Goal: Information Seeking & Learning: Learn about a topic

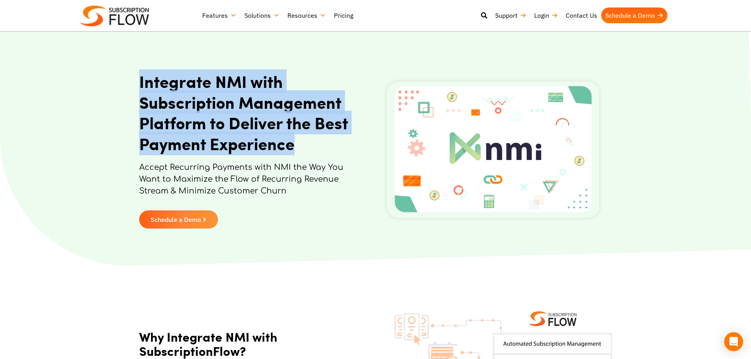
drag, startPoint x: 135, startPoint y: 79, endPoint x: 327, endPoint y: 153, distance: 205.3
click at [327, 153] on section "Integrate NMI with Subscription Management Platform to Deliver the Best Payment…" at bounding box center [375, 150] width 751 height 237
click at [239, 127] on h1 "Integrate NMI with Subscription Management Platform to Deliver the Best Payment…" at bounding box center [246, 112] width 215 height 83
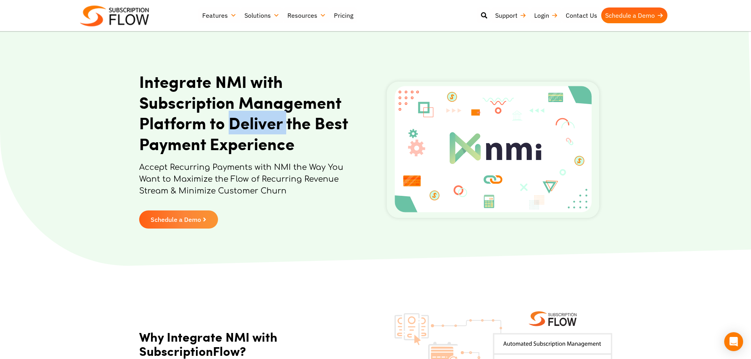
click at [239, 127] on h1 "Integrate NMI with Subscription Management Platform to Deliver the Best Payment…" at bounding box center [246, 112] width 215 height 83
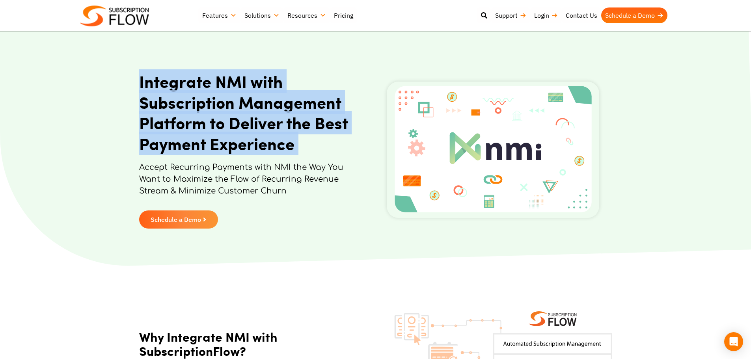
click at [239, 127] on h1 "Integrate NMI with Subscription Management Platform to Deliver the Best Payment…" at bounding box center [246, 112] width 215 height 83
click at [281, 121] on h1 "Integrate NMI with Subscription Management Platform to Deliver the Best Payment…" at bounding box center [246, 112] width 215 height 83
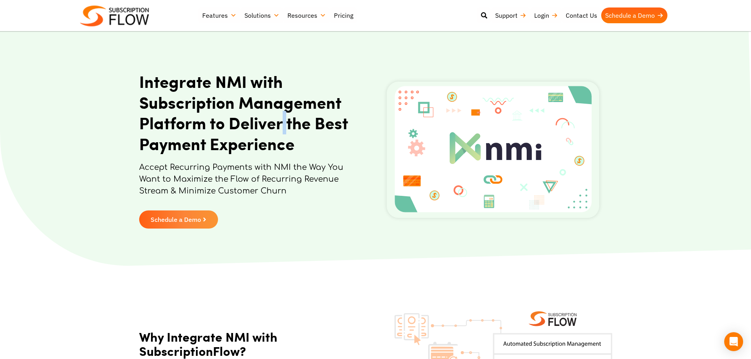
click at [281, 121] on h1 "Integrate NMI with Subscription Management Platform to Deliver the Best Payment…" at bounding box center [246, 112] width 215 height 83
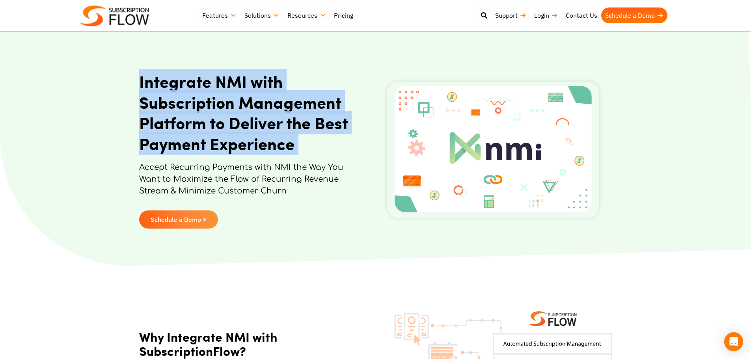
click at [281, 121] on h1 "Integrate NMI with Subscription Management Platform to Deliver the Best Payment…" at bounding box center [246, 112] width 215 height 83
click at [235, 107] on h1 "Integrate NMI with Subscription Management Platform to Deliver the Best Payment…" at bounding box center [246, 112] width 215 height 83
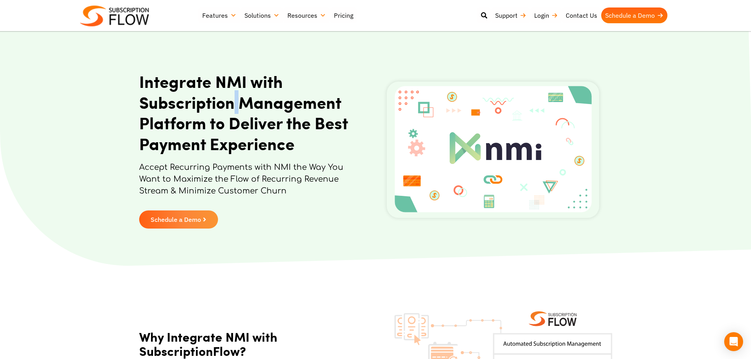
click at [235, 107] on h1 "Integrate NMI with Subscription Management Platform to Deliver the Best Payment…" at bounding box center [246, 112] width 215 height 83
click at [249, 103] on h1 "Integrate NMI with Subscription Management Platform to Deliver the Best Payment…" at bounding box center [246, 112] width 215 height 83
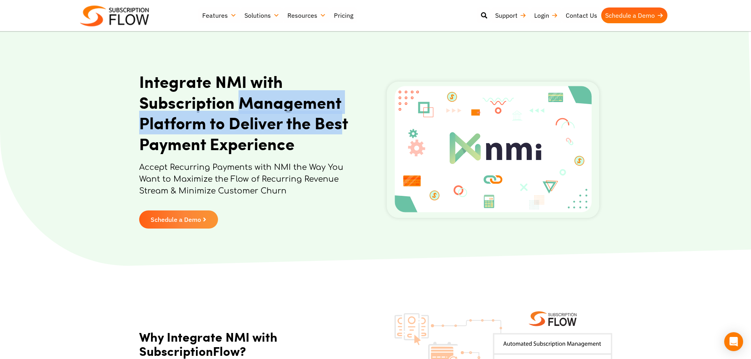
drag, startPoint x: 241, startPoint y: 103, endPoint x: 344, endPoint y: 114, distance: 103.2
click at [344, 114] on h1 "Integrate NMI with Subscription Management Platform to Deliver the Best Payment…" at bounding box center [246, 112] width 215 height 83
click at [301, 103] on h1 "Integrate NMI with Subscription Management Platform to Deliver the Best Payment…" at bounding box center [246, 112] width 215 height 83
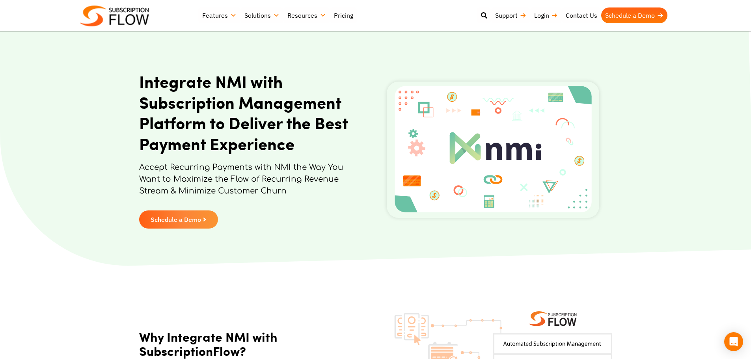
drag, startPoint x: 88, startPoint y: 144, endPoint x: 89, endPoint y: 140, distance: 4.2
click at [88, 144] on section "Integrate NMI with Subscription Management Platform to Deliver the Best Payment…" at bounding box center [375, 150] width 751 height 237
drag, startPoint x: 71, startPoint y: 214, endPoint x: 109, endPoint y: 231, distance: 41.2
click at [71, 214] on section "Integrate NMI with Subscription Management Platform to Deliver the Best Payment…" at bounding box center [375, 150] width 751 height 237
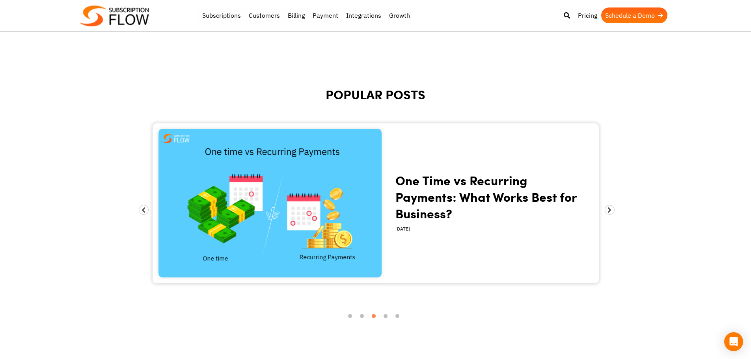
click at [698, 253] on body "Support Login Best Subscription Management and Billing Software 2023 Subscripti…" at bounding box center [375, 162] width 751 height 1980
drag, startPoint x: 91, startPoint y: 108, endPoint x: 97, endPoint y: 106, distance: 5.7
click at [91, 108] on body "Support Login Best Subscription Management and Billing Software 2023 Subscripti…" at bounding box center [375, 162] width 751 height 1980
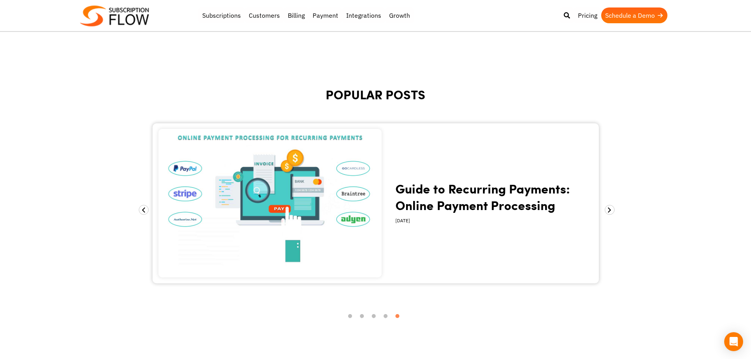
click at [132, 98] on body "Support Login Best Subscription Management and Billing Software 2023 Subscripti…" at bounding box center [375, 162] width 751 height 1980
drag, startPoint x: 316, startPoint y: 89, endPoint x: 447, endPoint y: 94, distance: 131.4
click at [447, 94] on h2 "POPULAR POSTS" at bounding box center [376, 104] width 454 height 31
click at [382, 99] on h2 "POPULAR POSTS" at bounding box center [376, 104] width 454 height 31
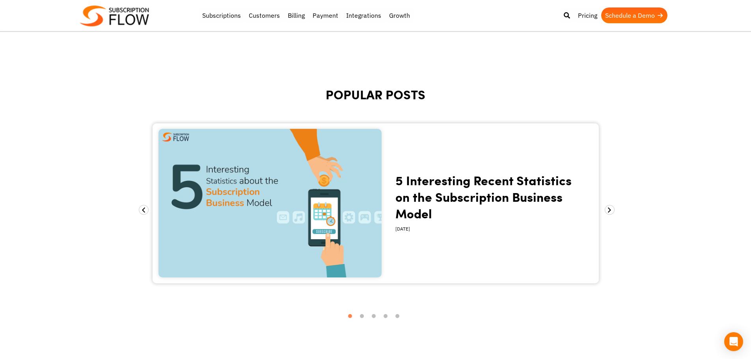
click at [570, 111] on h2 "POPULAR POSTS" at bounding box center [376, 104] width 454 height 31
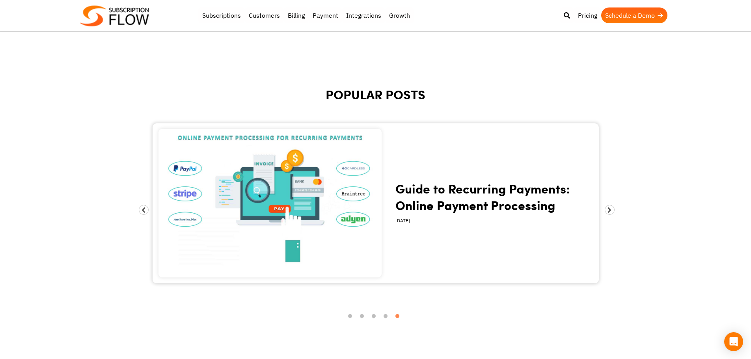
drag, startPoint x: 93, startPoint y: 153, endPoint x: 183, endPoint y: 6, distance: 172.2
click at [93, 153] on body "Support Login Best Subscription Management and Billing Software 2023 Subscripti…" at bounding box center [375, 162] width 751 height 1980
click at [75, 264] on body "Support Login Best Subscription Management and Billing Software 2023 Subscripti…" at bounding box center [375, 162] width 751 height 1980
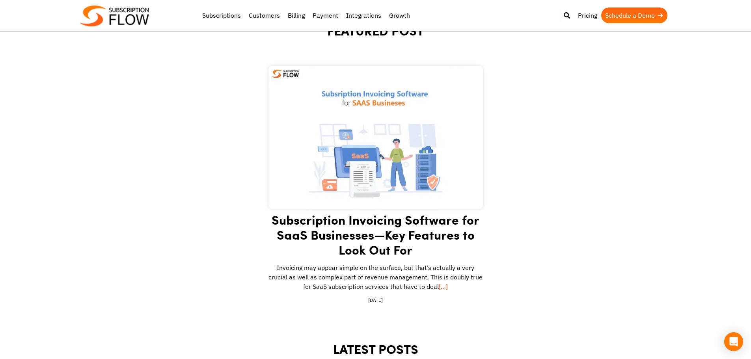
scroll to position [79, 0]
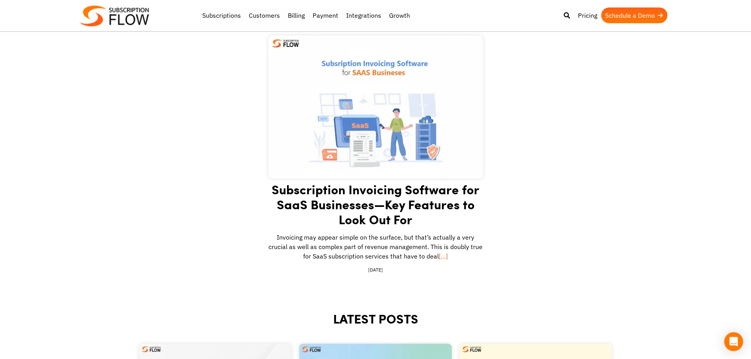
click at [153, 144] on div "Subscription Invoicing Software for SaaS Businesses—Key Features to Look Out Fo…" at bounding box center [375, 174] width 473 height 278
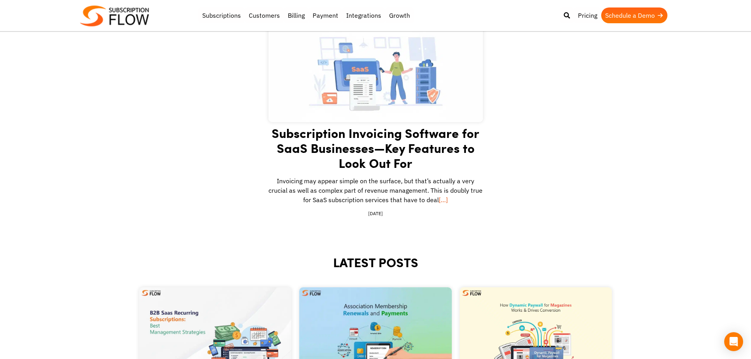
scroll to position [276, 0]
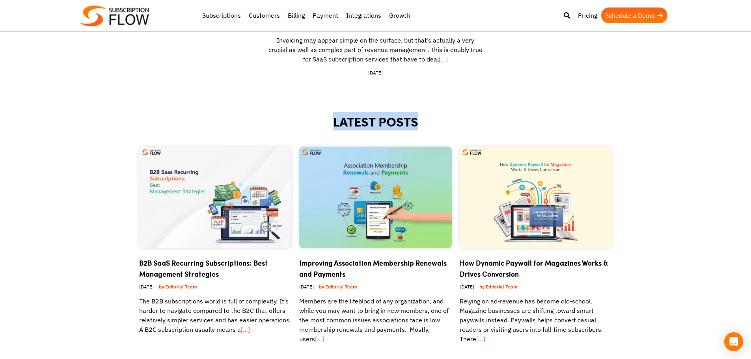
drag, startPoint x: 341, startPoint y: 124, endPoint x: 429, endPoint y: 121, distance: 88.8
click at [429, 121] on h2 "LATEST POSTS" at bounding box center [375, 131] width 473 height 31
click at [375, 117] on h2 "LATEST POSTS" at bounding box center [375, 131] width 473 height 31
click at [384, 121] on h2 "LATEST POSTS" at bounding box center [375, 131] width 473 height 31
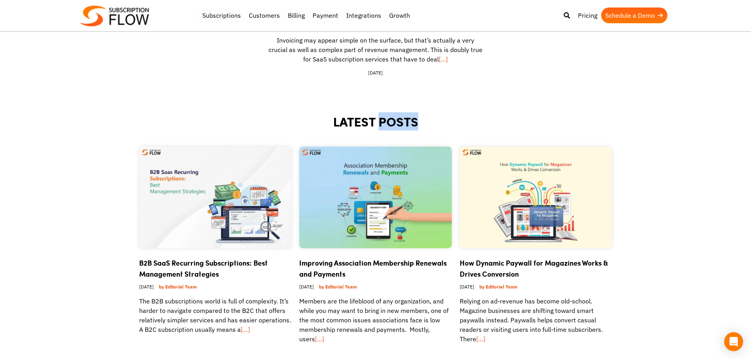
click at [384, 121] on h2 "LATEST POSTS" at bounding box center [375, 131] width 473 height 31
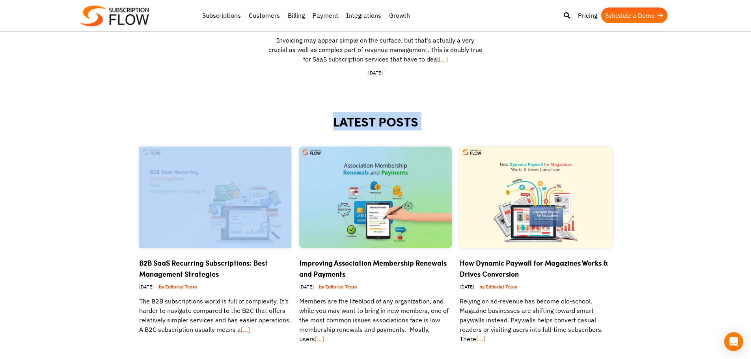
click at [384, 121] on h2 "LATEST POSTS" at bounding box center [375, 131] width 473 height 31
click at [376, 124] on h2 "LATEST POSTS" at bounding box center [375, 131] width 473 height 31
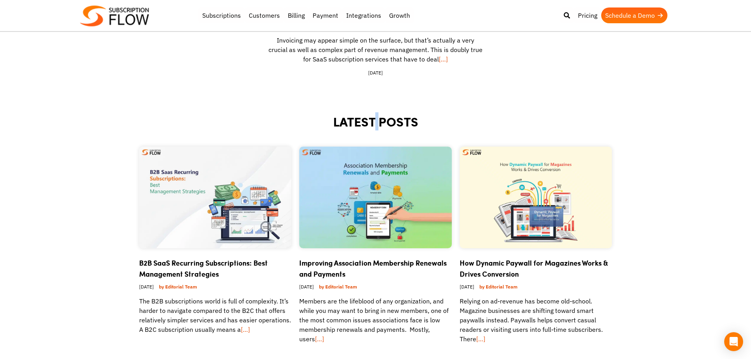
click at [376, 124] on h2 "LATEST POSTS" at bounding box center [375, 131] width 473 height 31
click at [386, 123] on h2 "LATEST POSTS" at bounding box center [375, 131] width 473 height 31
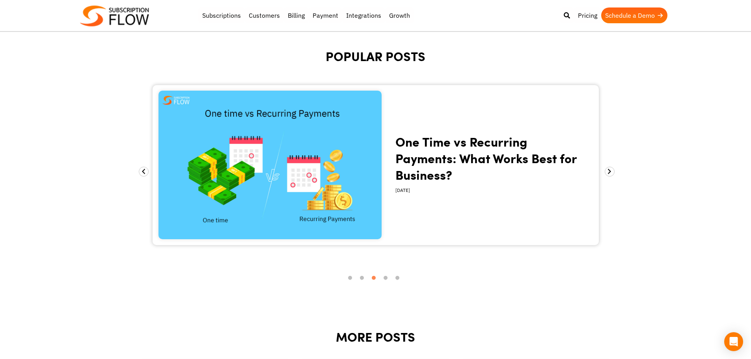
scroll to position [867, 0]
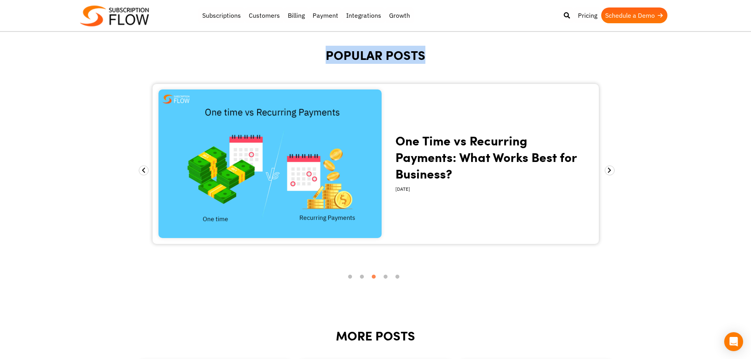
drag, startPoint x: 317, startPoint y: 58, endPoint x: 423, endPoint y: 70, distance: 106.0
click at [423, 70] on h2 "POPULAR POSTS" at bounding box center [376, 64] width 454 height 31
click at [382, 54] on h2 "POPULAR POSTS" at bounding box center [376, 64] width 454 height 31
click at [403, 58] on h2 "POPULAR POSTS" at bounding box center [376, 64] width 454 height 31
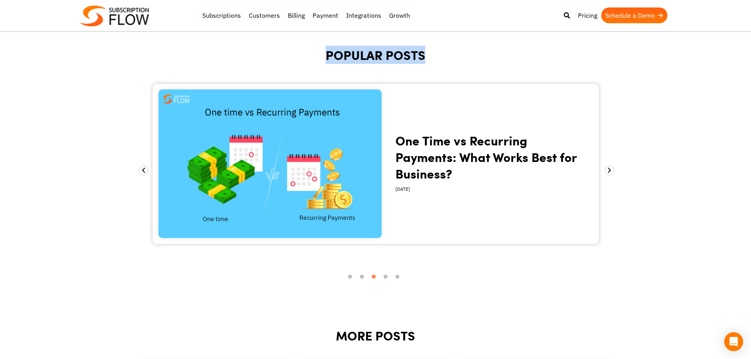
drag, startPoint x: 322, startPoint y: 55, endPoint x: 434, endPoint y: 58, distance: 111.2
click at [470, 62] on h2 "POPULAR POSTS" at bounding box center [376, 64] width 454 height 31
click at [383, 57] on h2 "POPULAR POSTS" at bounding box center [376, 64] width 454 height 31
click at [388, 57] on h2 "POPULAR POSTS" at bounding box center [376, 64] width 454 height 31
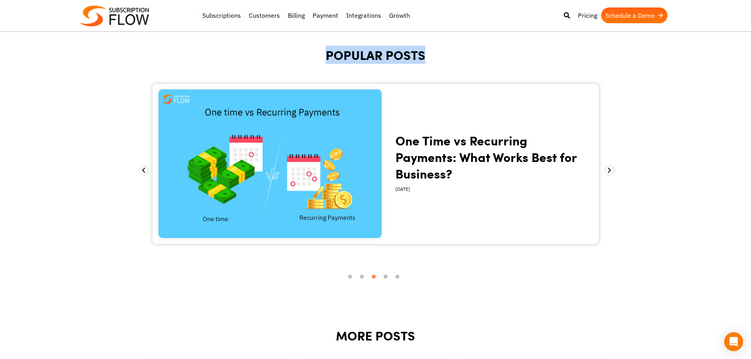
drag, startPoint x: 317, startPoint y: 60, endPoint x: 441, endPoint y: 63, distance: 124.2
click at [441, 63] on h2 "POPULAR POSTS" at bounding box center [376, 64] width 454 height 31
click at [382, 52] on h2 "POPULAR POSTS" at bounding box center [376, 64] width 454 height 31
click at [386, 53] on h2 "POPULAR POSTS" at bounding box center [376, 64] width 454 height 31
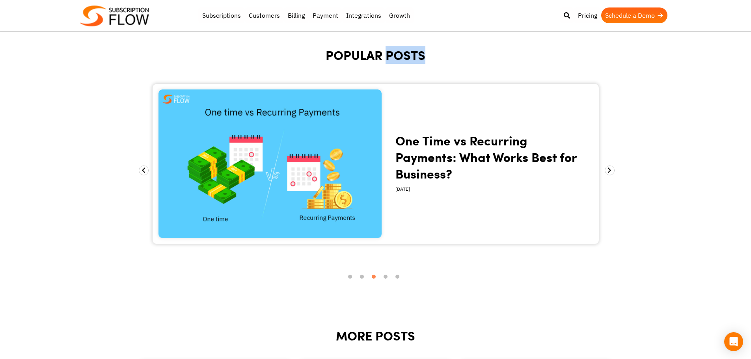
click at [386, 53] on h2 "POPULAR POSTS" at bounding box center [376, 64] width 454 height 31
click at [383, 53] on h2 "POPULAR POSTS" at bounding box center [376, 64] width 454 height 31
click at [334, 54] on h2 "POPULAR POSTS" at bounding box center [376, 64] width 454 height 31
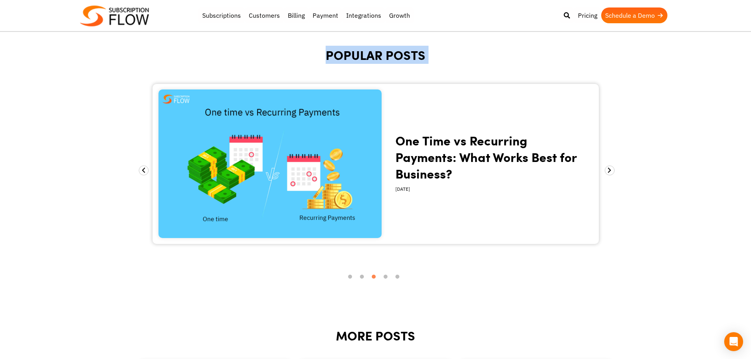
drag, startPoint x: 334, startPoint y: 54, endPoint x: 391, endPoint y: 54, distance: 56.8
click at [345, 54] on h2 "POPULAR POSTS" at bounding box center [376, 64] width 454 height 31
click at [394, 54] on h2 "POPULAR POSTS" at bounding box center [376, 64] width 454 height 31
click at [379, 54] on h2 "POPULAR POSTS" at bounding box center [376, 64] width 454 height 31
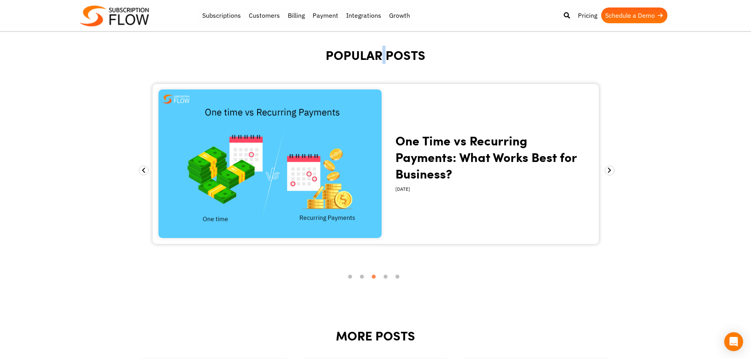
click at [387, 54] on h2 "POPULAR POSTS" at bounding box center [376, 64] width 454 height 31
click at [382, 54] on h2 "POPULAR POSTS" at bounding box center [376, 64] width 454 height 31
click at [390, 55] on h2 "POPULAR POSTS" at bounding box center [376, 64] width 454 height 31
drag, startPoint x: 388, startPoint y: 60, endPoint x: 428, endPoint y: 60, distance: 40.6
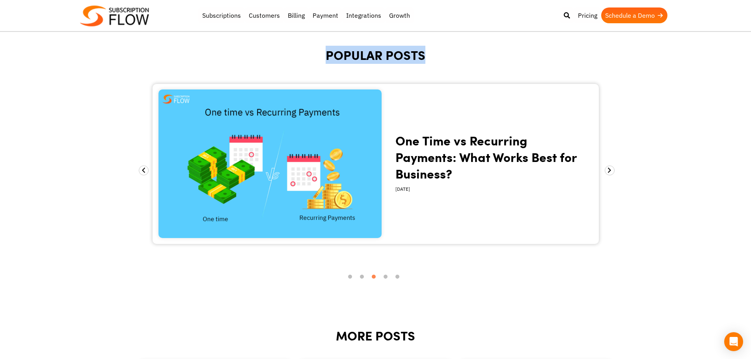
click at [428, 60] on h2 "POPULAR POSTS" at bounding box center [376, 64] width 454 height 31
click at [381, 54] on h2 "POPULAR POSTS" at bounding box center [376, 64] width 454 height 31
click at [385, 56] on h2 "POPULAR POSTS" at bounding box center [376, 64] width 454 height 31
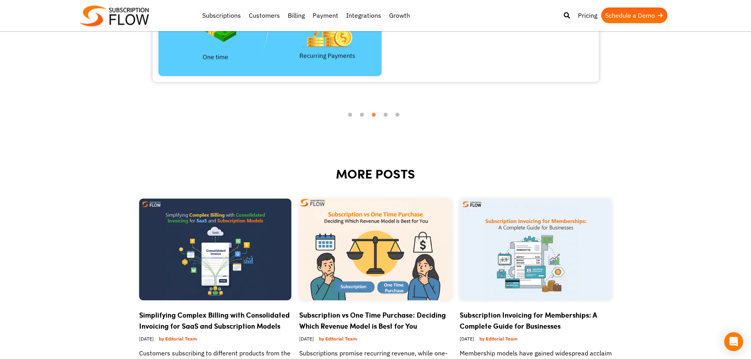
scroll to position [1143, 0]
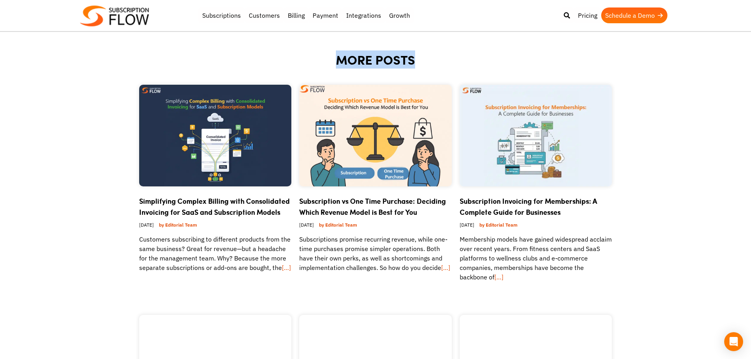
drag, startPoint x: 332, startPoint y: 59, endPoint x: 427, endPoint y: 65, distance: 94.9
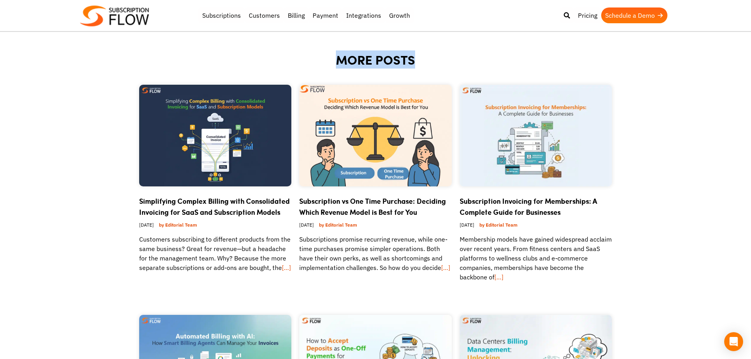
click at [427, 65] on h2 "MORE POSTS" at bounding box center [375, 69] width 473 height 31
click at [372, 58] on h2 "MORE POSTS" at bounding box center [375, 69] width 473 height 31
click at [348, 58] on h2 "MORE POSTS" at bounding box center [375, 69] width 473 height 31
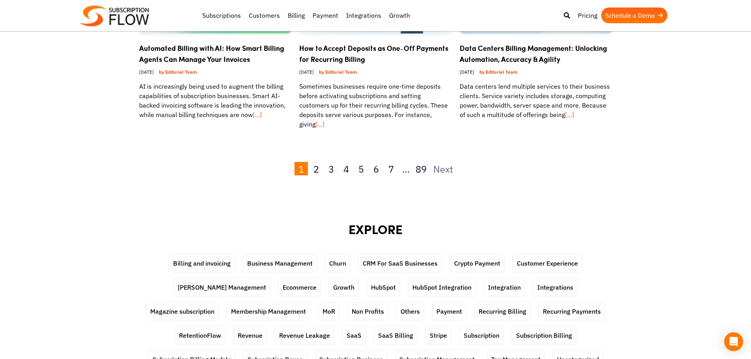
scroll to position [1616, 0]
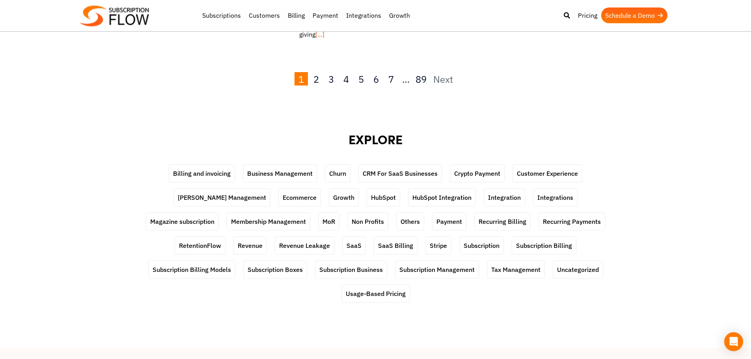
click at [362, 134] on h2 "EXPLORE" at bounding box center [375, 149] width 473 height 31
click at [399, 134] on h2 "EXPLORE" at bounding box center [375, 149] width 473 height 31
drag, startPoint x: 719, startPoint y: 134, endPoint x: 721, endPoint y: 124, distance: 10.1
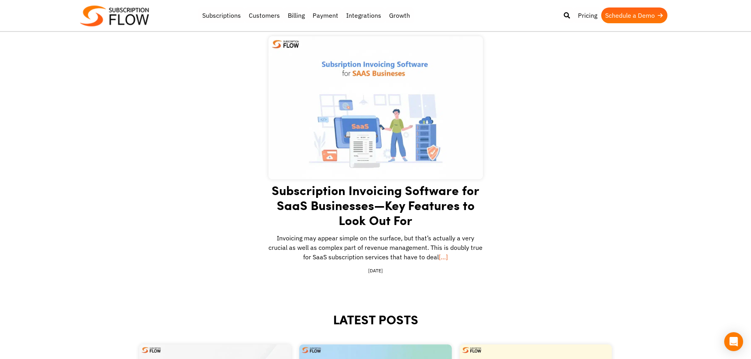
scroll to position [118, 0]
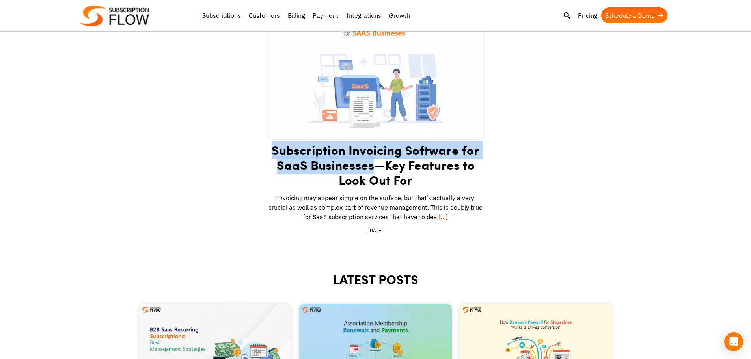
copy link "Subscription Invoicing Software for SaaS Businesses"
drag, startPoint x: 267, startPoint y: 147, endPoint x: 376, endPoint y: 169, distance: 110.6
click at [376, 169] on div "Subscription Invoicing Software for SaaS Businesses—Key Features to Look Out Fo…" at bounding box center [375, 135] width 473 height 278
drag, startPoint x: 28, startPoint y: 233, endPoint x: 231, endPoint y: 58, distance: 268.6
